Goal: Transaction & Acquisition: Download file/media

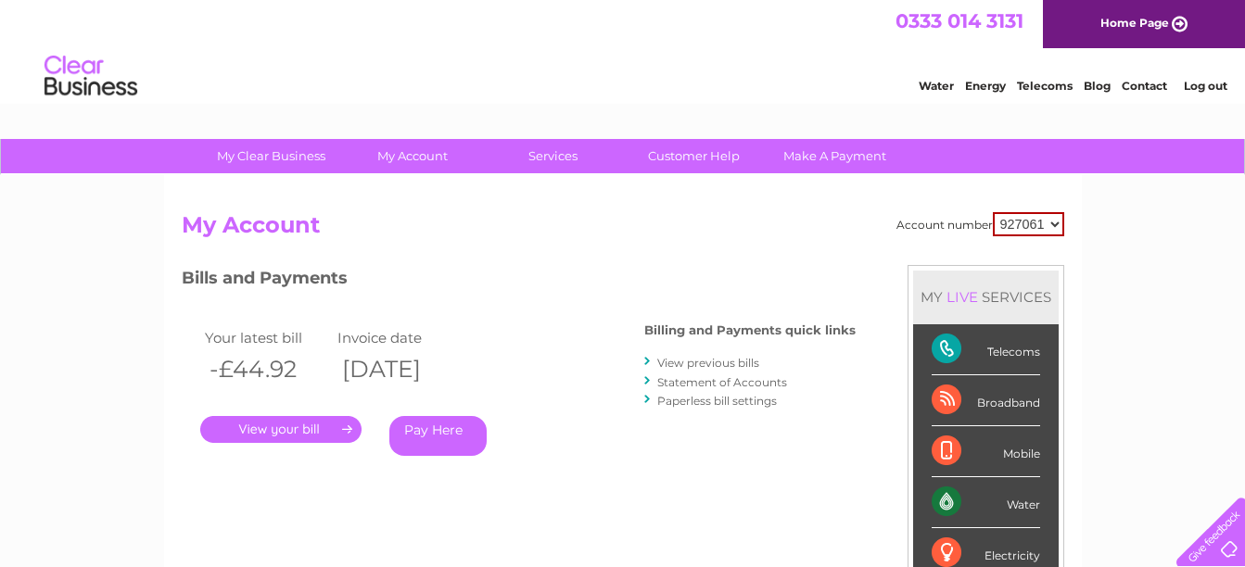
click at [728, 363] on link "View previous bills" at bounding box center [708, 363] width 102 height 14
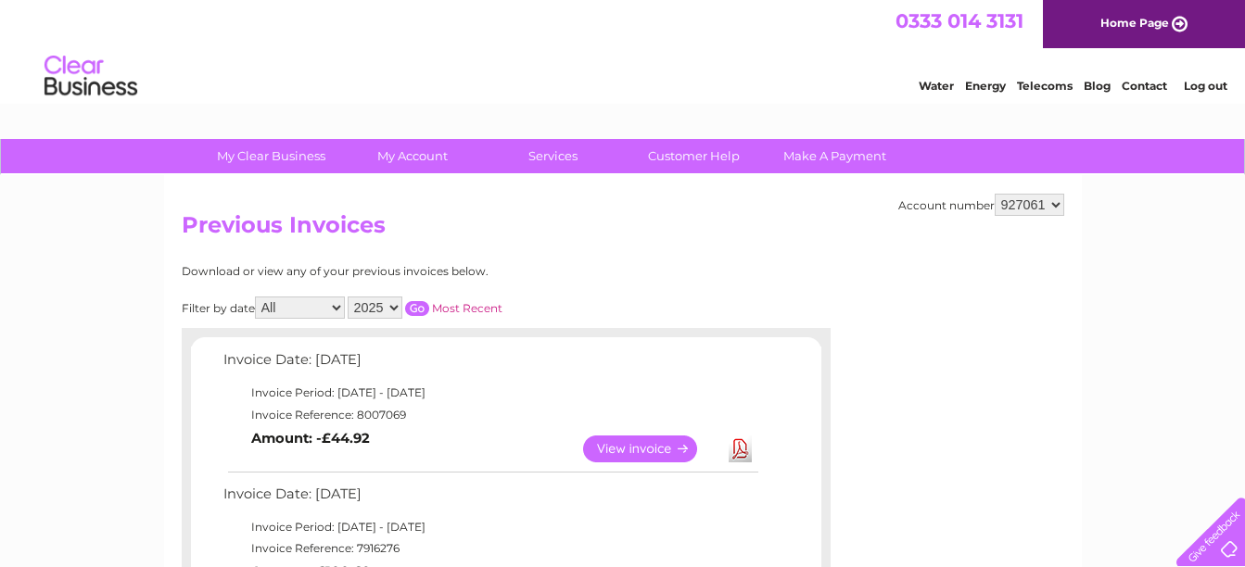
click at [395, 308] on select "2025 2024 2023 2022" at bounding box center [375, 308] width 55 height 22
select select "2023"
click at [349, 297] on select "2025 2024 2023 2022" at bounding box center [375, 308] width 55 height 22
click at [337, 310] on select "All January February March April May June July August September October Novembe…" at bounding box center [300, 308] width 90 height 22
select select "12"
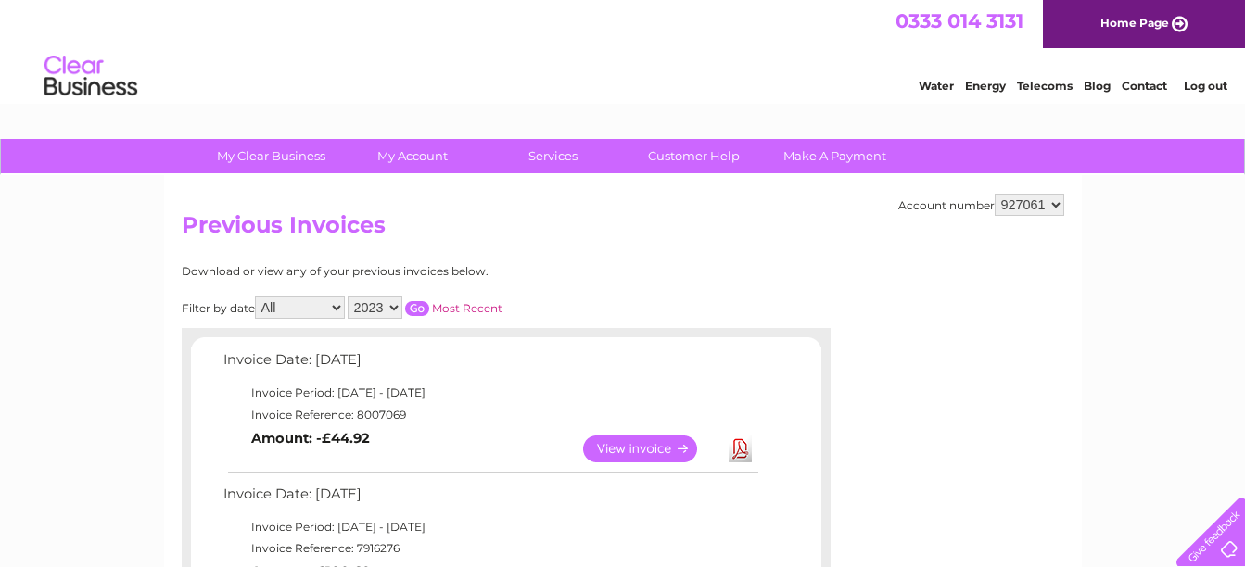
click at [257, 297] on select "All January February March April May June July August September October Novembe…" at bounding box center [300, 308] width 90 height 22
click at [423, 310] on input "button" at bounding box center [417, 308] width 24 height 15
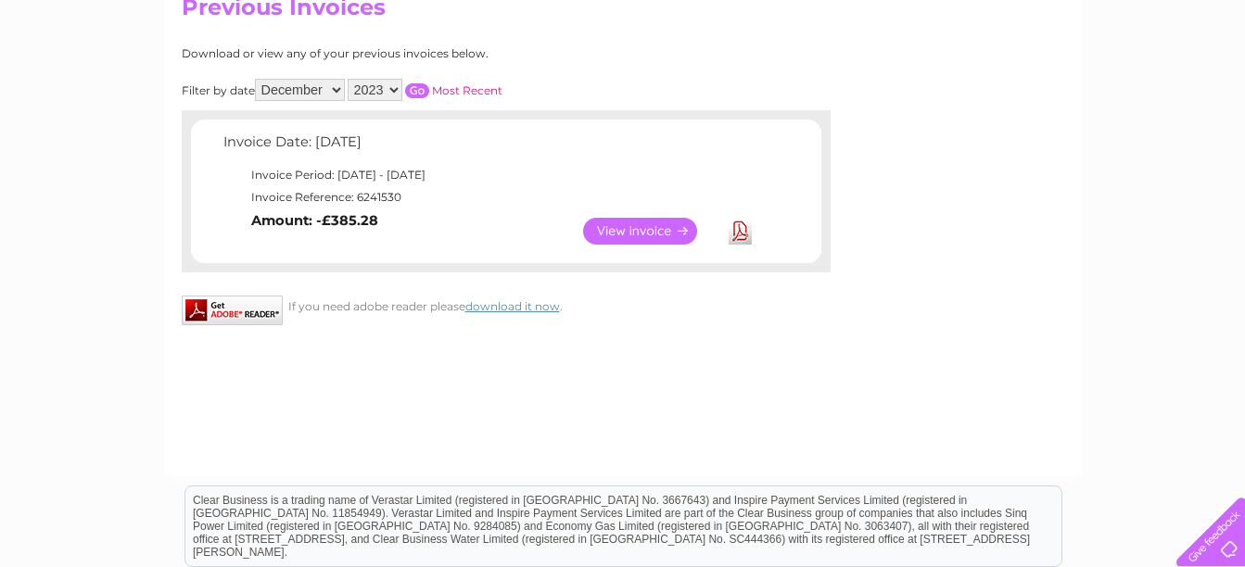
scroll to position [185, 0]
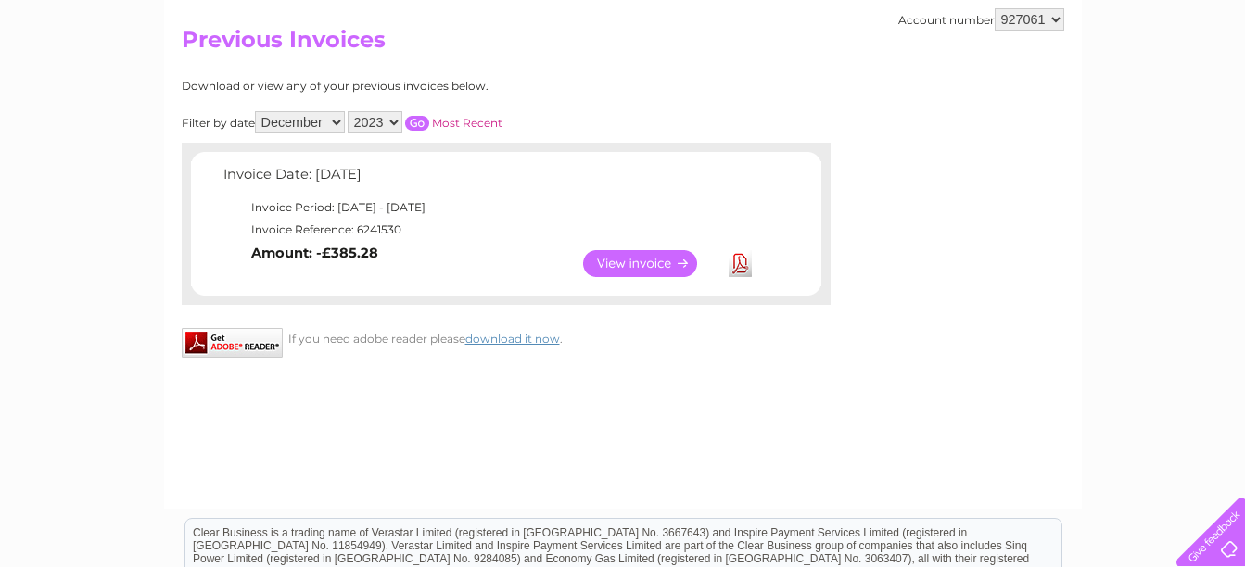
click at [748, 267] on link "Download" at bounding box center [739, 263] width 23 height 27
click at [395, 121] on select "2025 2024 2023 2022" at bounding box center [375, 122] width 55 height 22
select select "2024"
click at [349, 111] on select "2025 2024 2023 2022" at bounding box center [375, 122] width 55 height 22
click at [338, 123] on select "All January February March April May June July August September October Novembe…" at bounding box center [300, 122] width 90 height 22
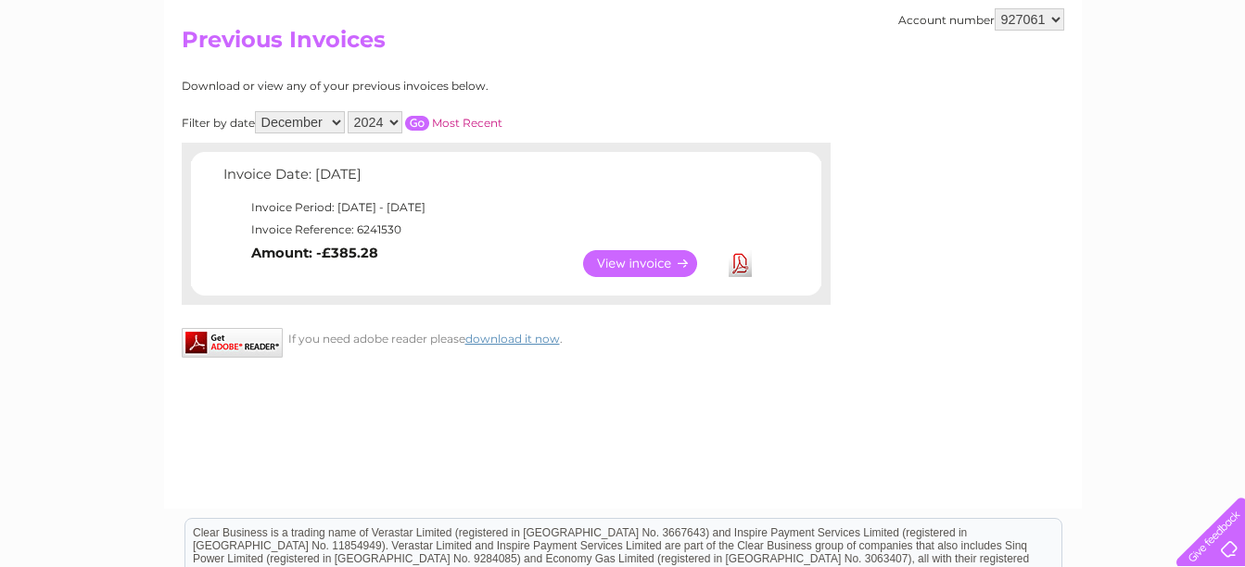
select select
click at [257, 111] on select "All January February March April May June July August September October Novembe…" at bounding box center [300, 122] width 90 height 22
click at [422, 120] on input "button" at bounding box center [417, 123] width 24 height 15
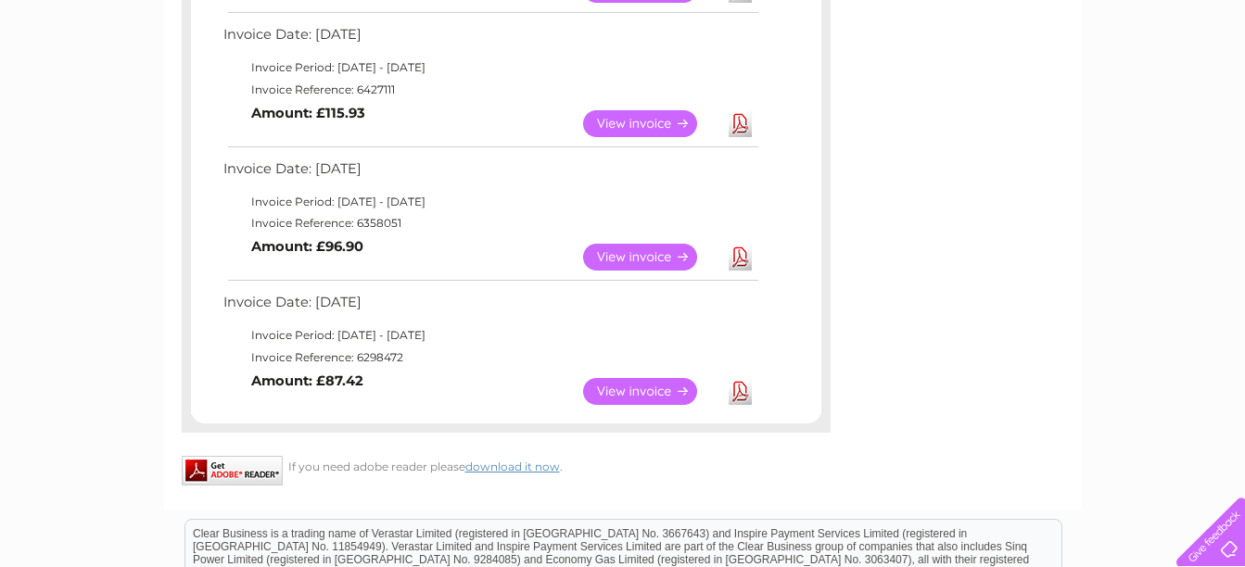
scroll to position [1525, 0]
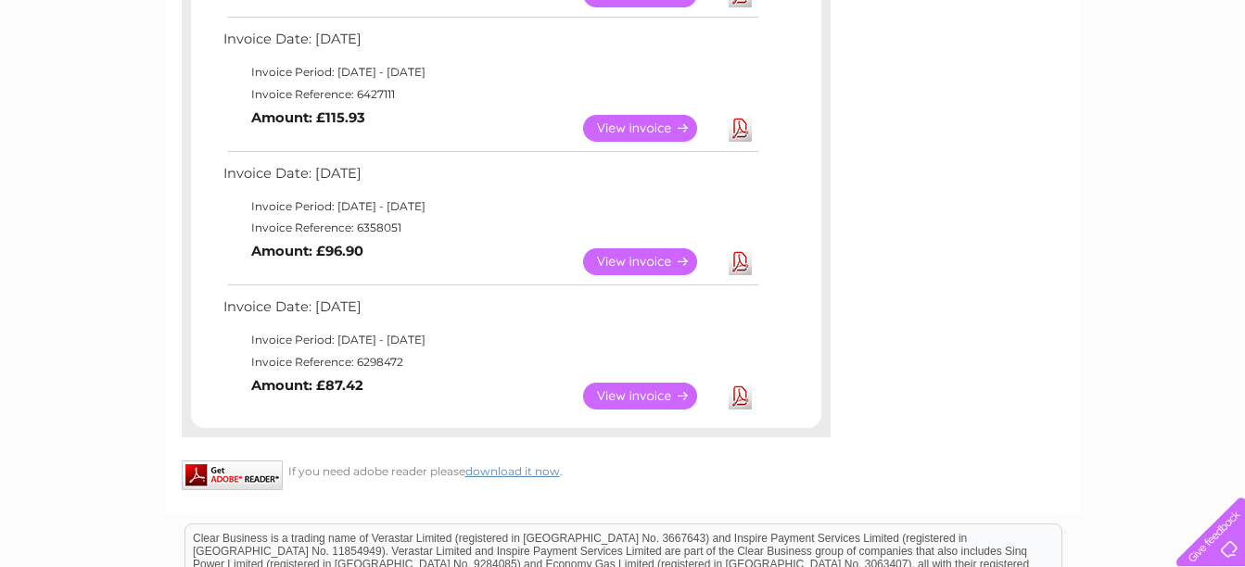
click at [743, 400] on link "Download" at bounding box center [739, 396] width 23 height 27
click at [749, 263] on link "Download" at bounding box center [739, 261] width 23 height 27
click at [738, 126] on link "Download" at bounding box center [739, 128] width 23 height 27
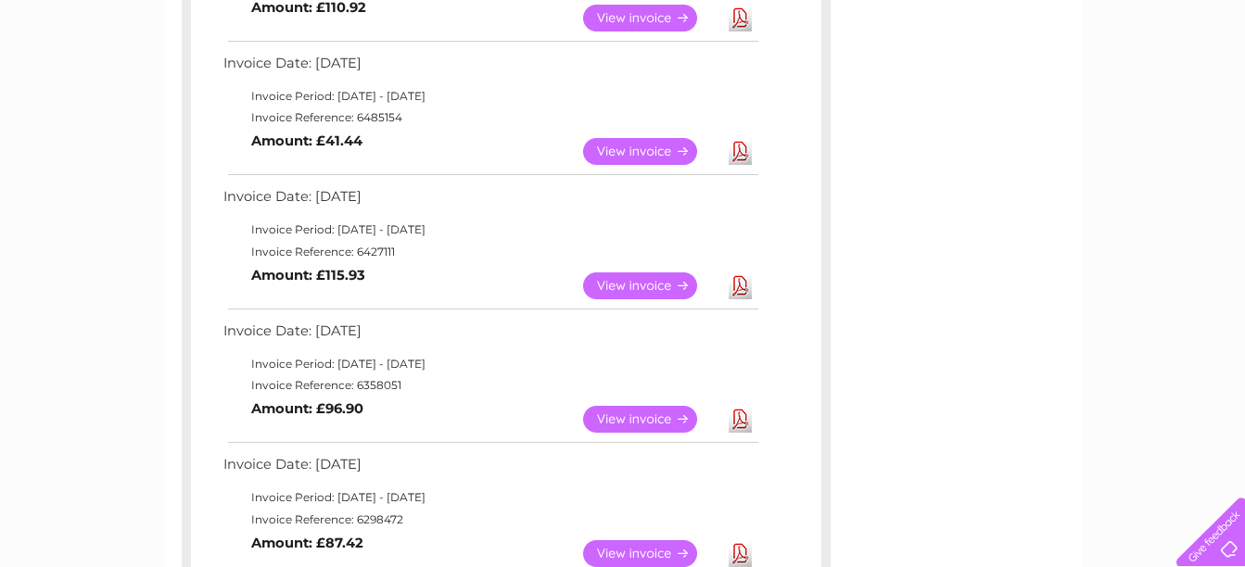
scroll to position [1340, 0]
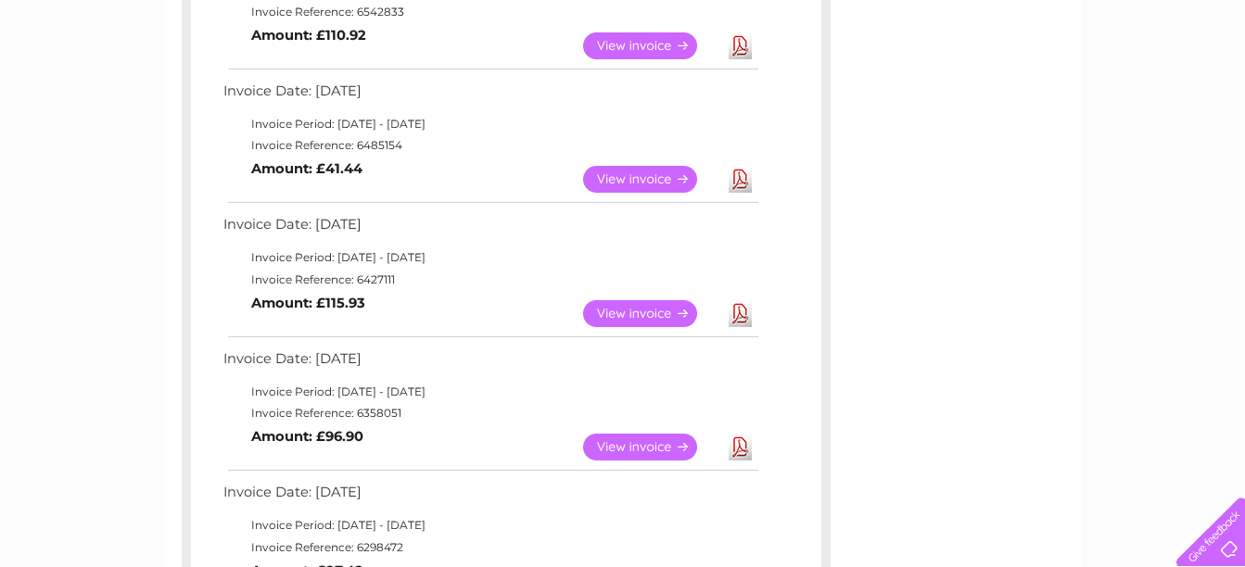
click at [748, 182] on link "Download" at bounding box center [739, 179] width 23 height 27
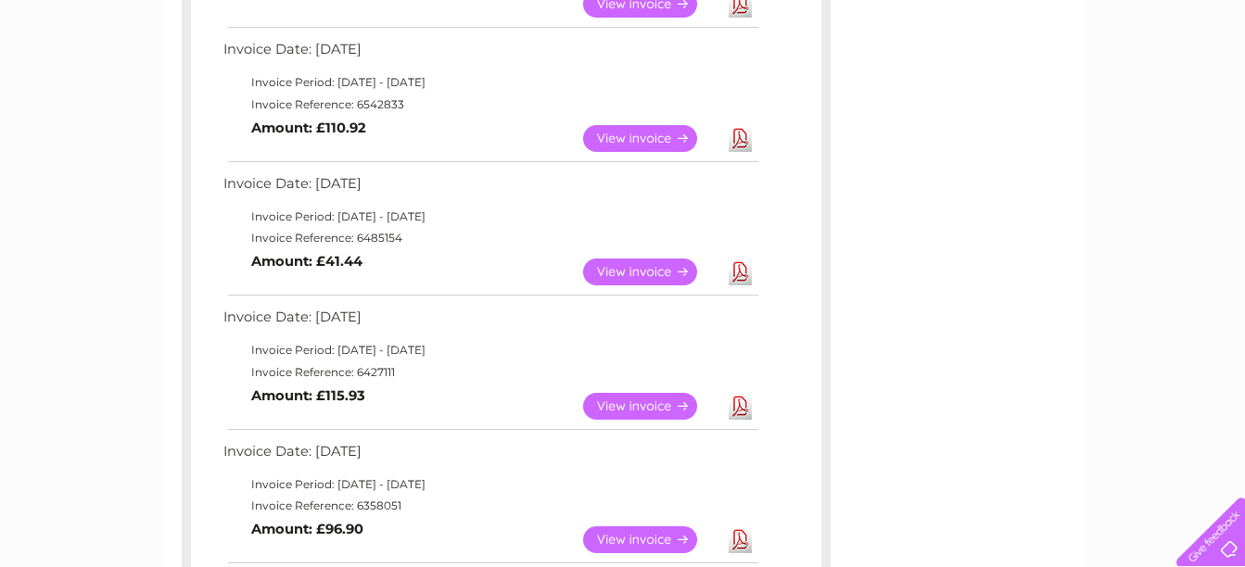
scroll to position [1155, 0]
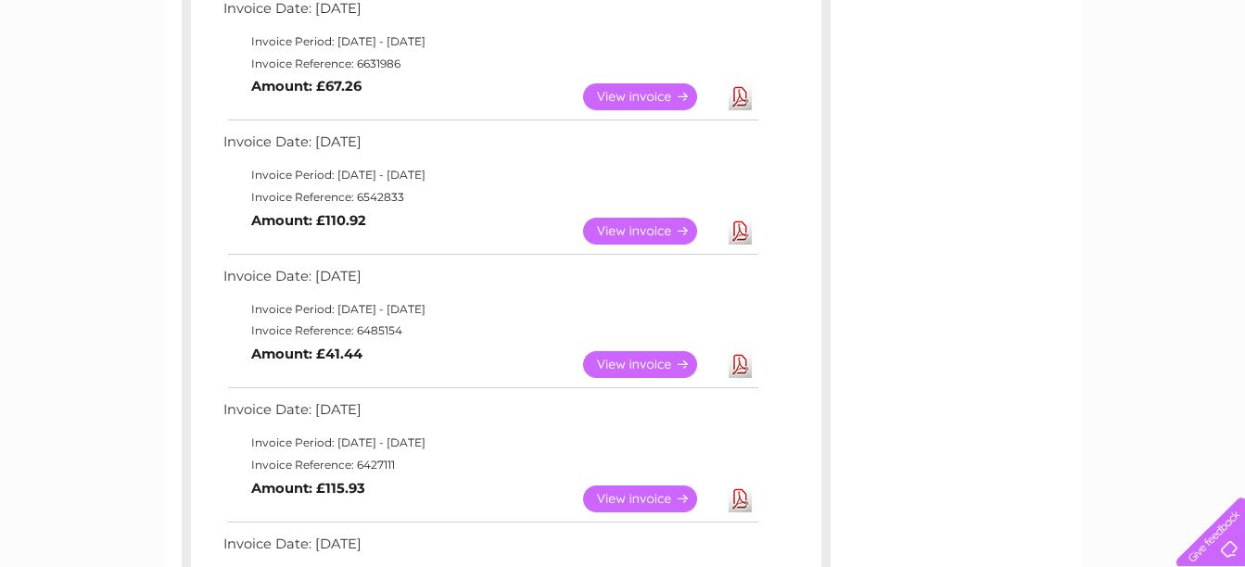
click at [744, 233] on link "Download" at bounding box center [739, 231] width 23 height 27
click at [744, 101] on link "Download" at bounding box center [739, 96] width 23 height 27
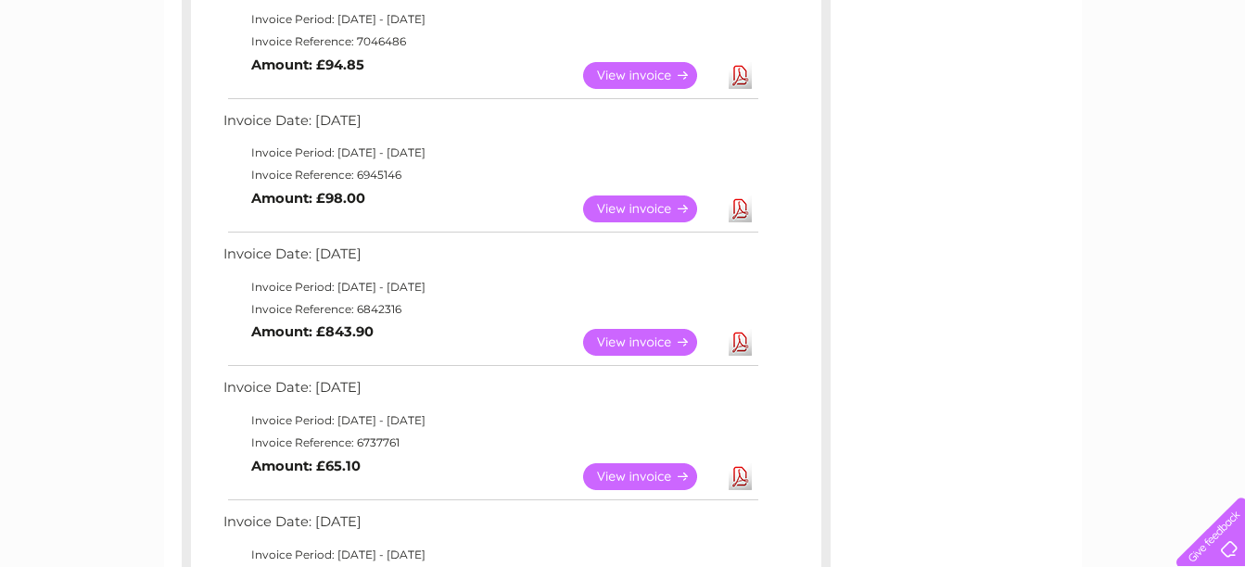
scroll to position [599, 0]
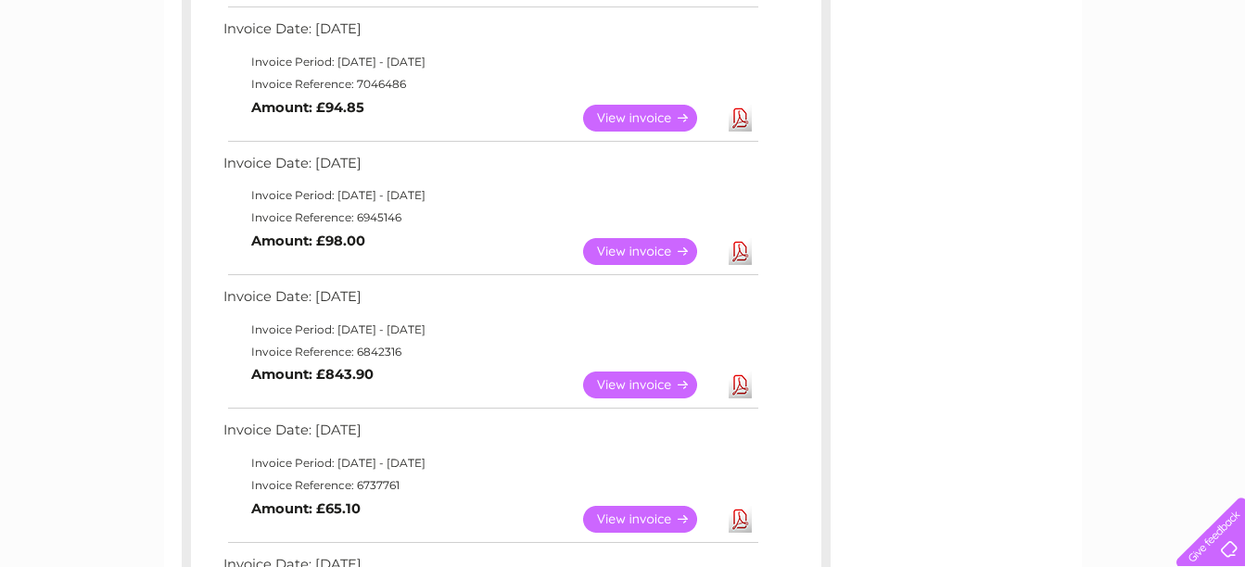
click at [741, 518] on link "Download" at bounding box center [739, 519] width 23 height 27
click at [742, 252] on link "Download" at bounding box center [739, 251] width 23 height 27
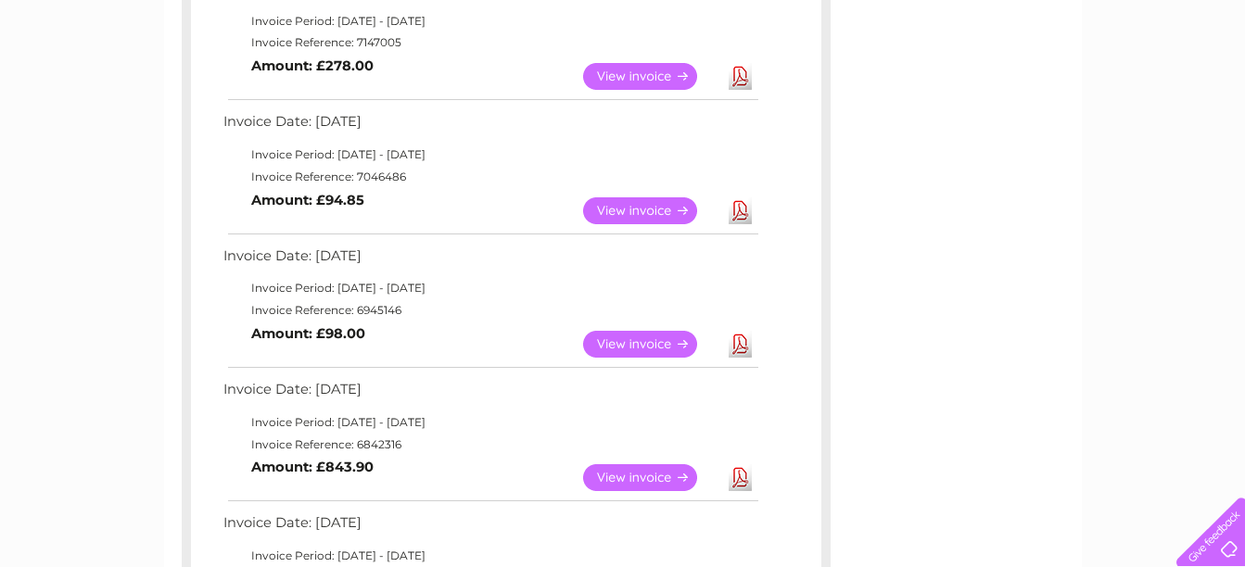
click at [745, 210] on link "Download" at bounding box center [739, 210] width 23 height 27
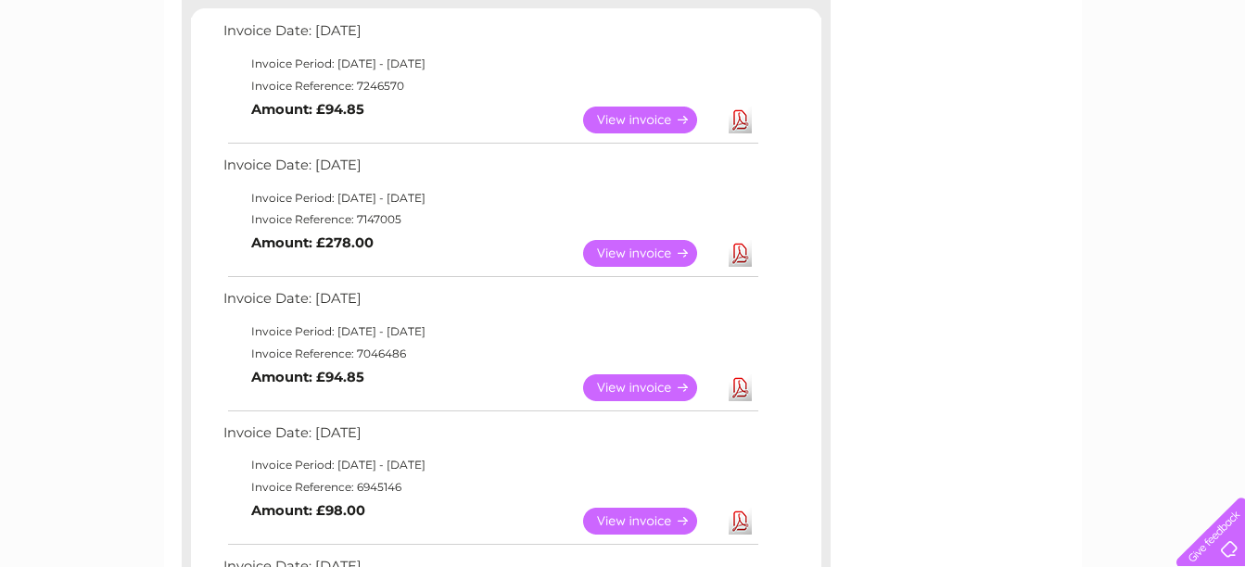
scroll to position [321, 0]
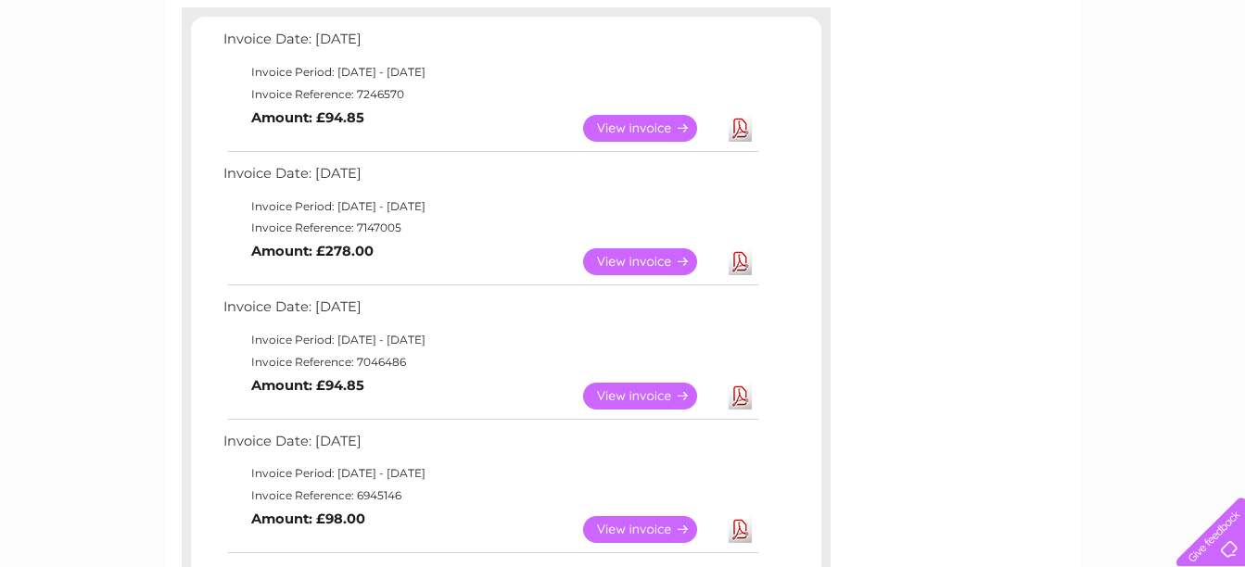
click at [740, 259] on link "Download" at bounding box center [739, 261] width 23 height 27
click at [743, 132] on link "Download" at bounding box center [739, 128] width 23 height 27
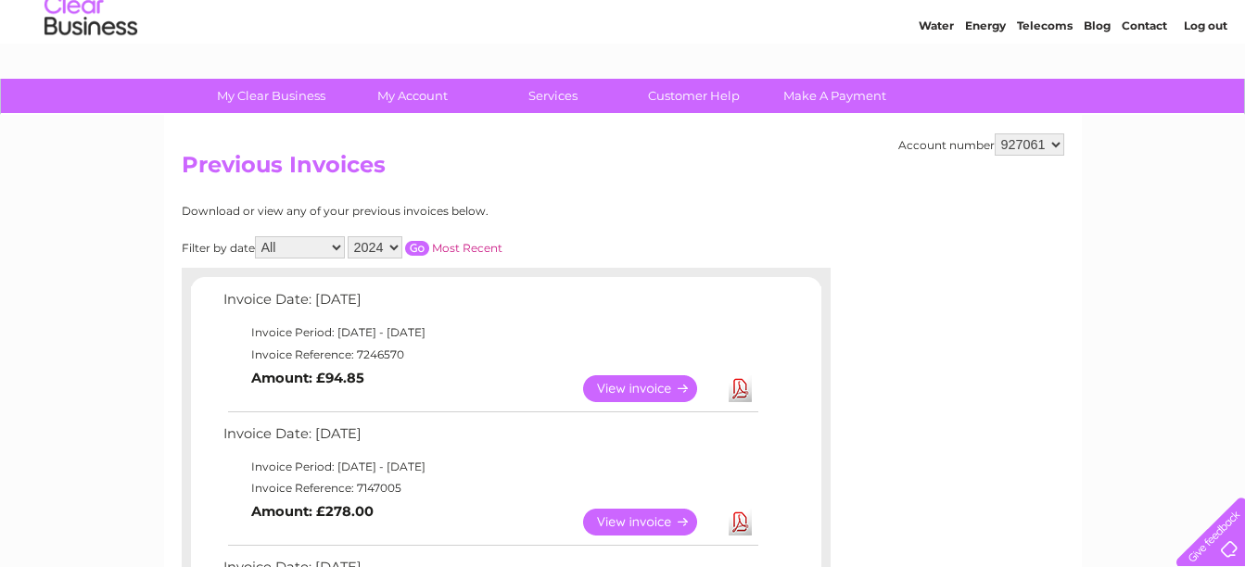
scroll to position [93, 0]
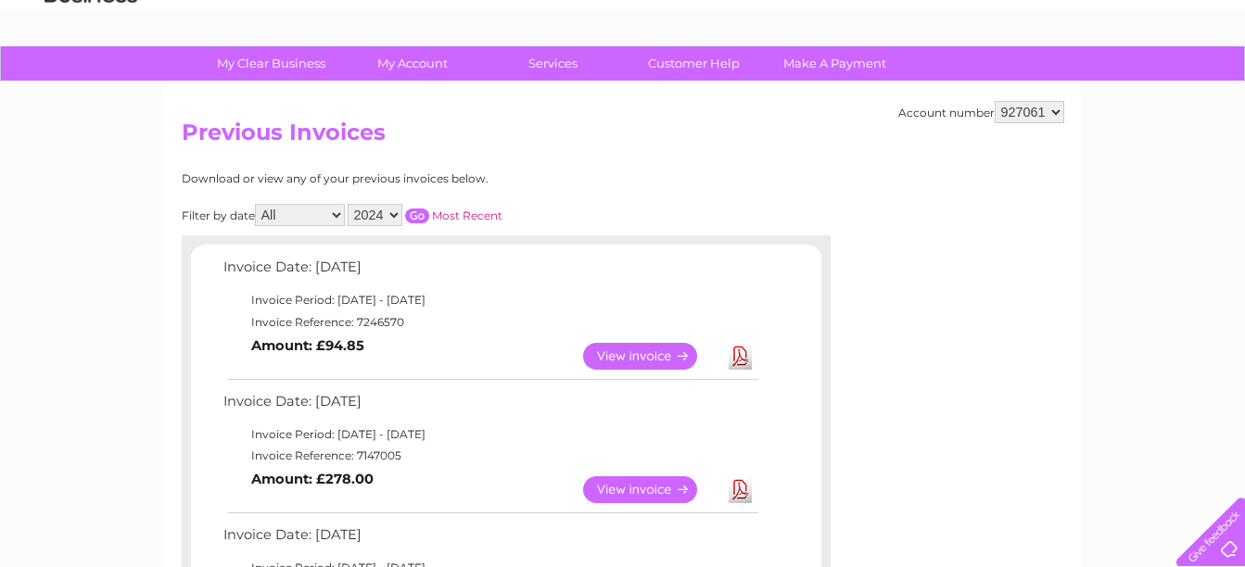
click at [395, 218] on select "2025 2024 2023 2022" at bounding box center [375, 215] width 55 height 22
select select "2025"
click at [349, 204] on select "2025 2024 2023 2022" at bounding box center [375, 215] width 55 height 22
click at [421, 213] on input "button" at bounding box center [417, 216] width 24 height 15
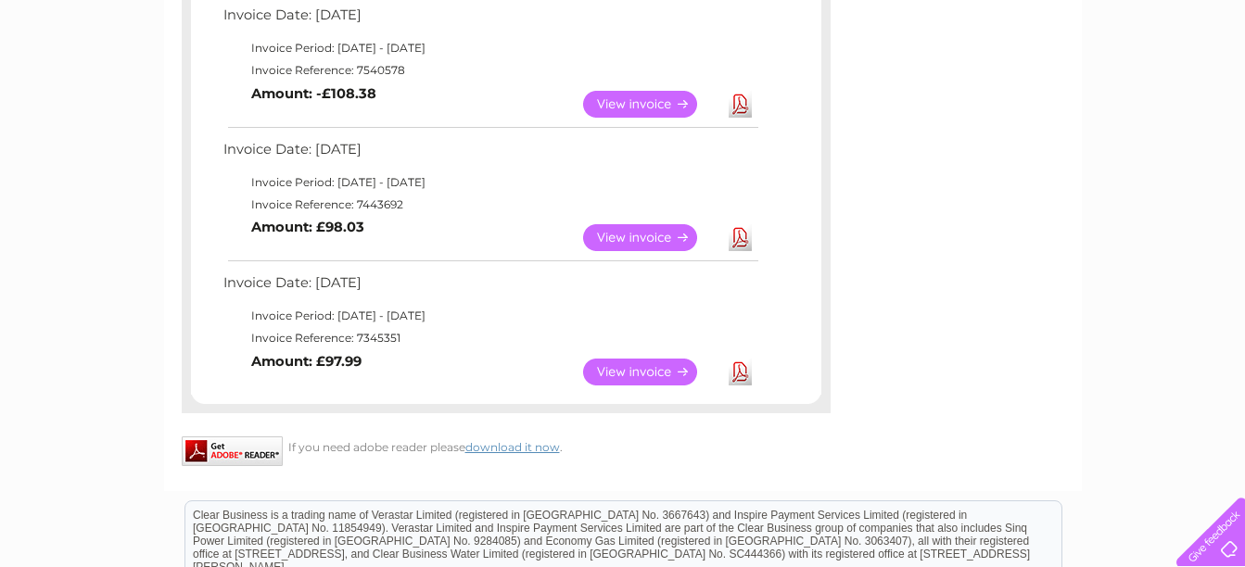
scroll to position [1019, 0]
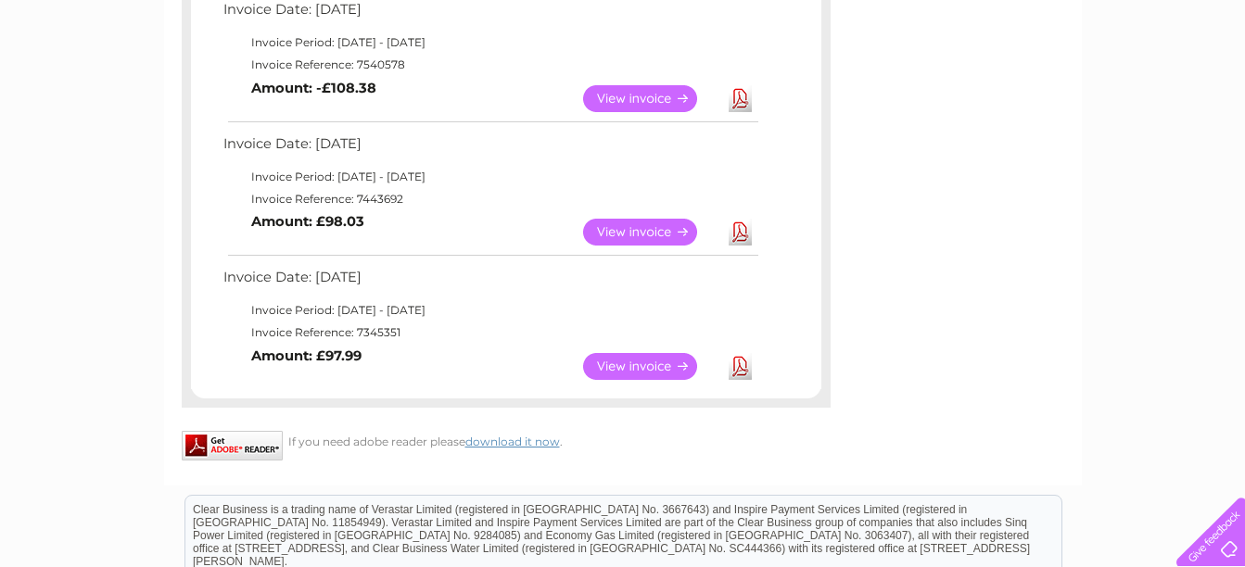
click at [738, 364] on link "Download" at bounding box center [739, 366] width 23 height 27
